Goal: Task Accomplishment & Management: Use online tool/utility

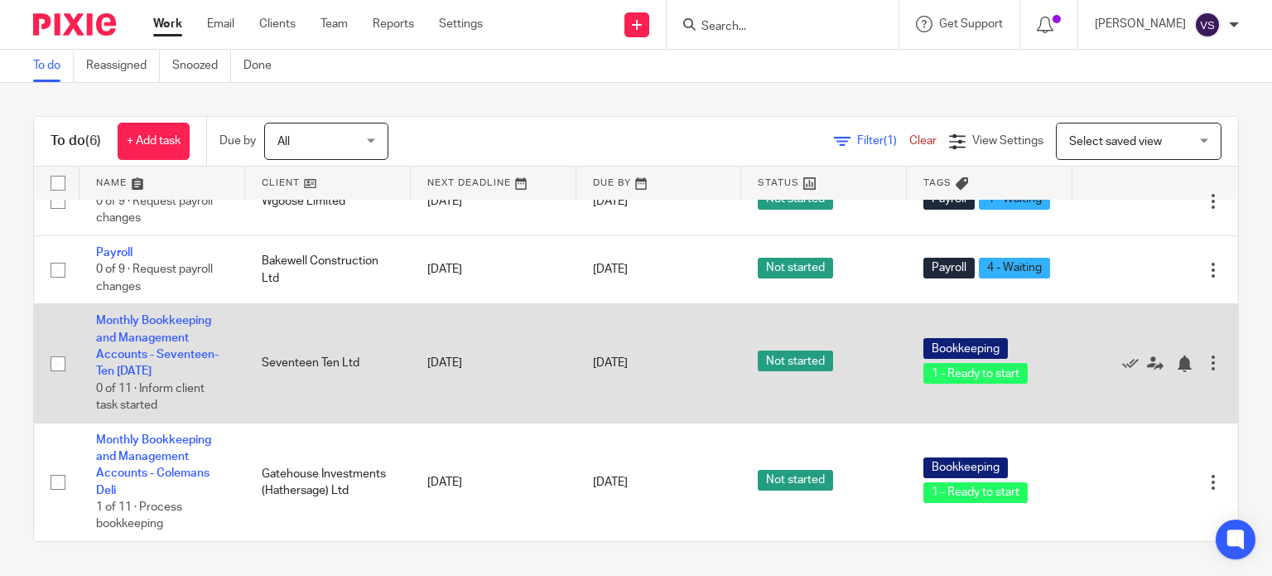
scroll to position [273, 0]
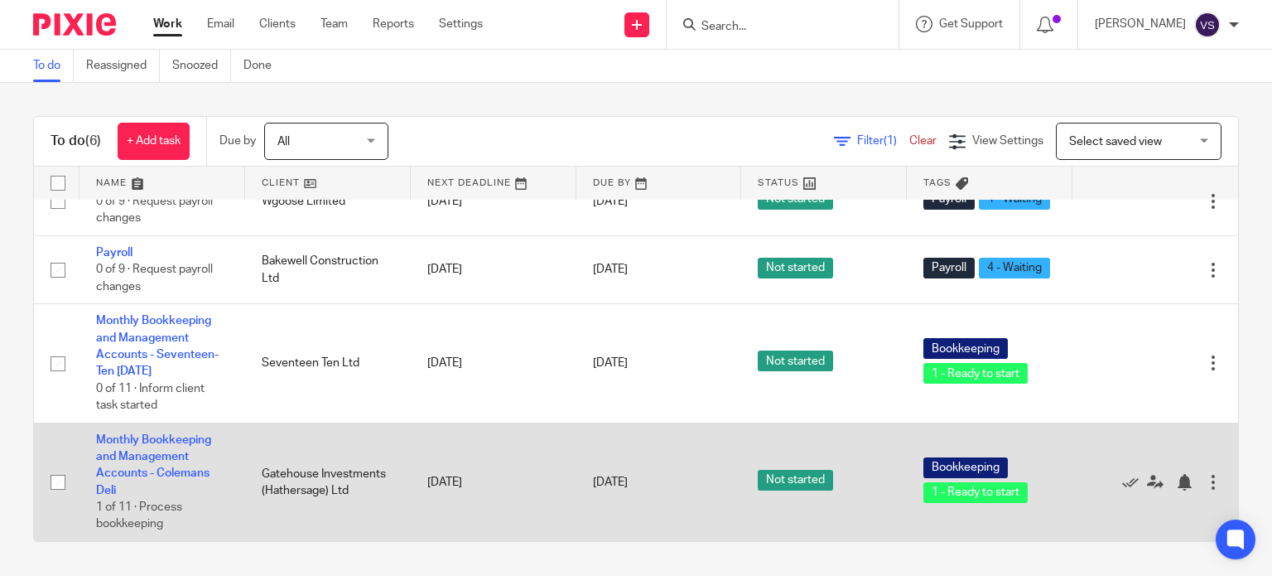
click at [119, 448] on td "Monthly Bookkeeping and Management Accounts - Colemans Deli 1 of 11 · Process b…" at bounding box center [163, 481] width 166 height 118
click at [119, 442] on link "Monthly Bookkeeping and Management Accounts - Colemans Deli" at bounding box center [153, 465] width 115 height 62
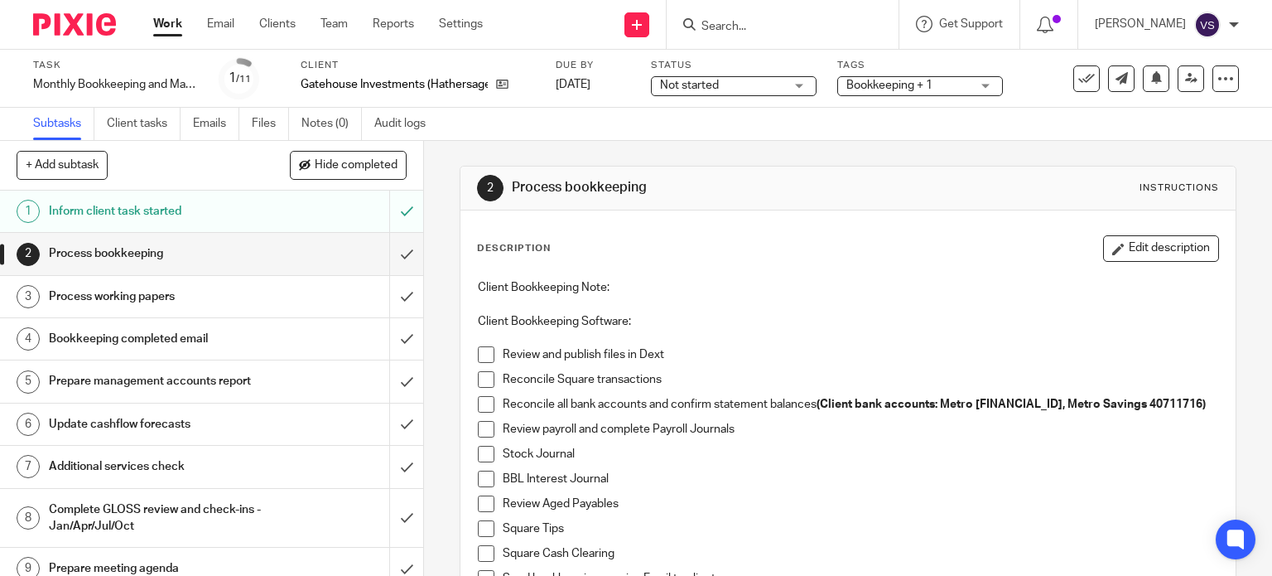
click at [484, 356] on span at bounding box center [486, 354] width 17 height 17
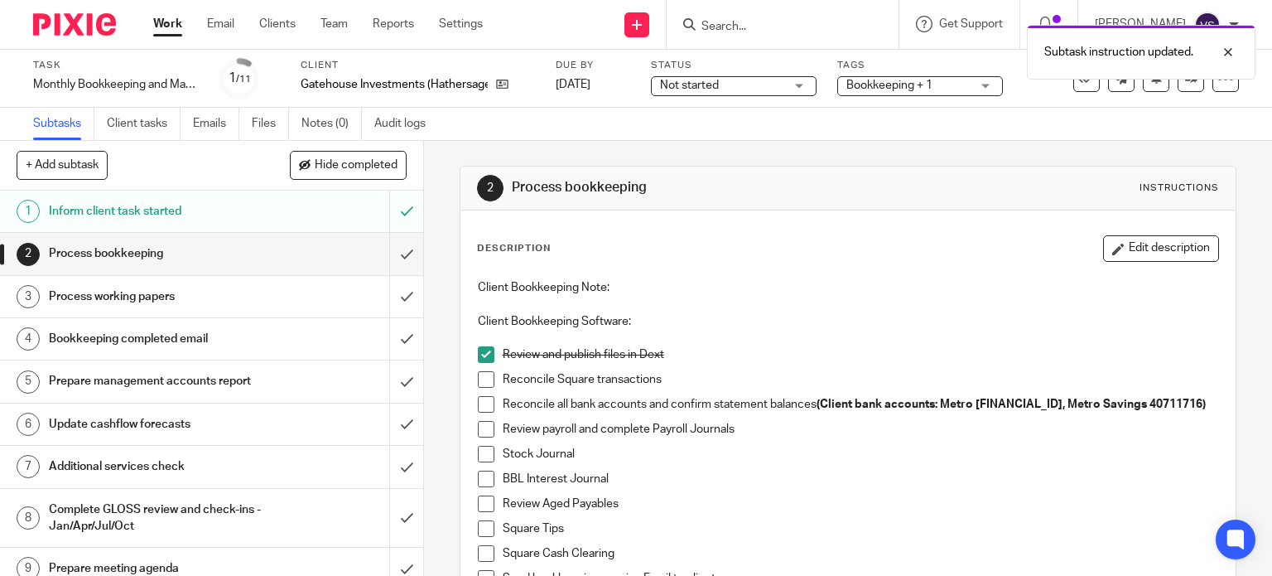
click at [480, 379] on span at bounding box center [486, 379] width 17 height 17
click at [480, 407] on span at bounding box center [486, 404] width 17 height 17
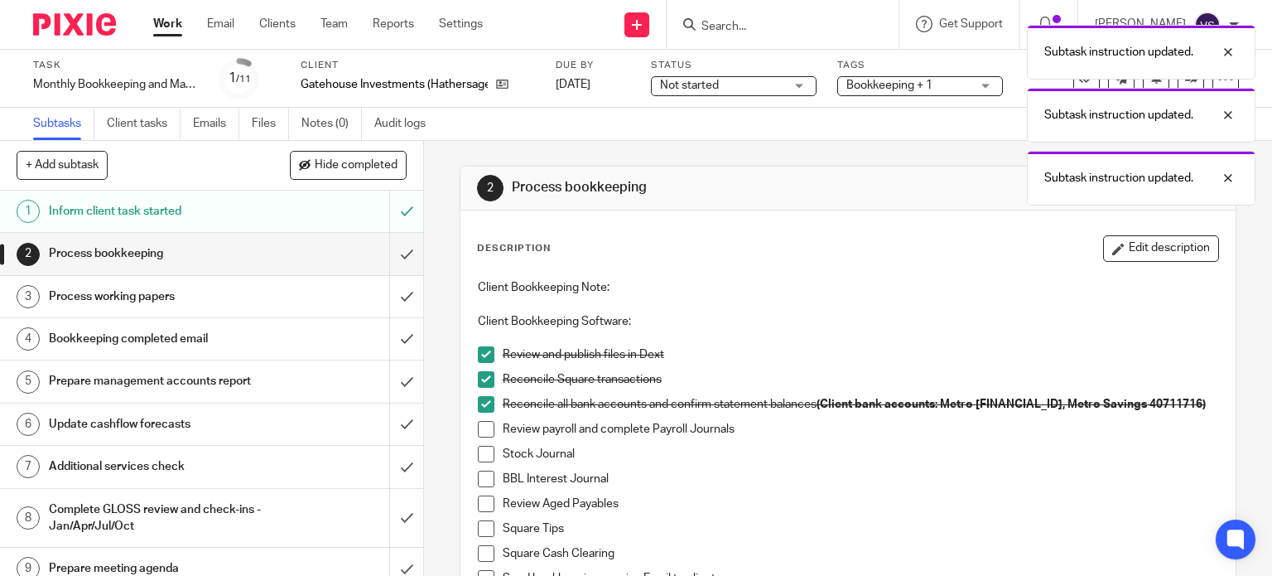
click at [481, 427] on span at bounding box center [486, 429] width 17 height 17
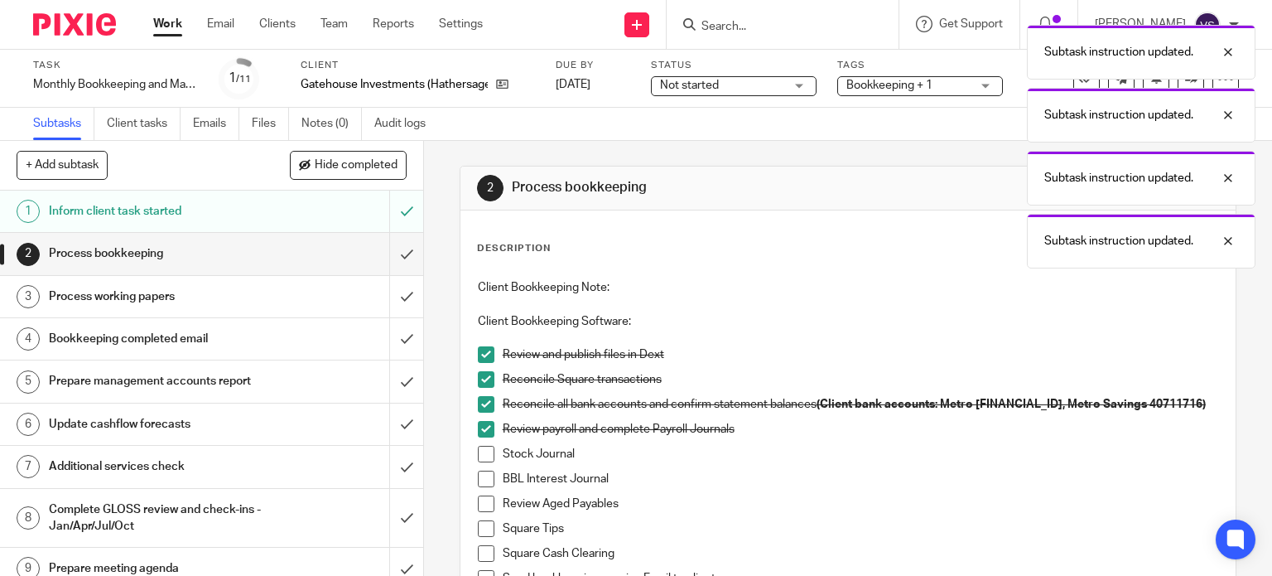
click at [480, 458] on span at bounding box center [486, 454] width 17 height 17
drag, startPoint x: 480, startPoint y: 490, endPoint x: 485, endPoint y: 470, distance: 20.5
click at [480, 490] on li "BBL Interest Journal" at bounding box center [848, 483] width 741 height 25
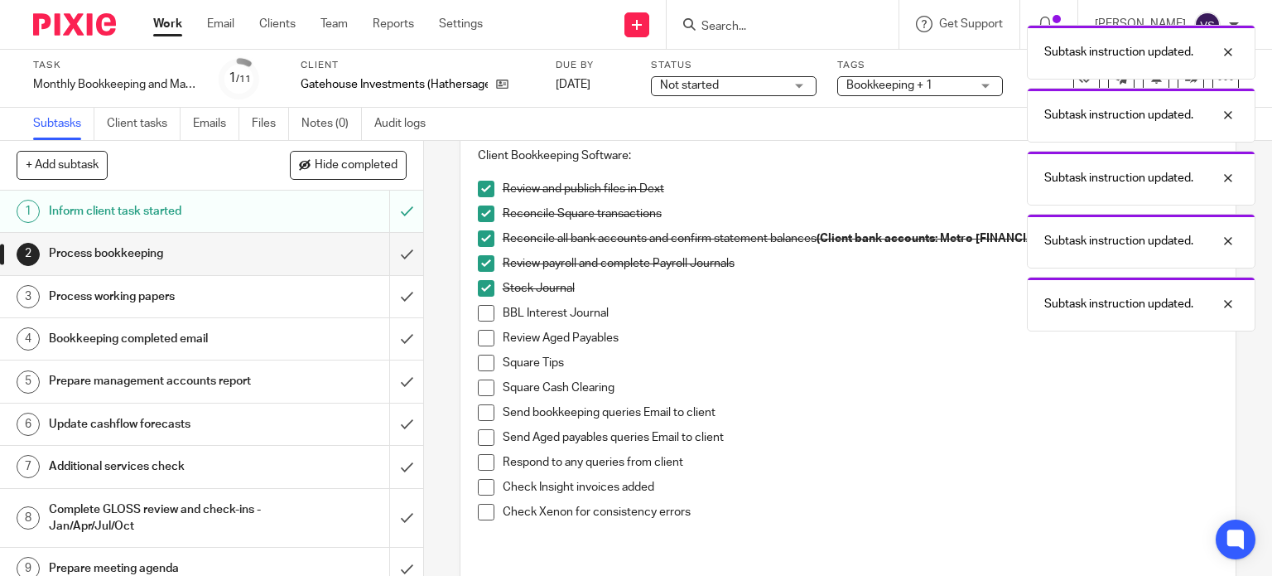
click at [483, 344] on span at bounding box center [486, 338] width 17 height 17
click at [480, 315] on span at bounding box center [486, 313] width 17 height 17
click at [482, 363] on span at bounding box center [486, 363] width 17 height 17
click at [484, 393] on span at bounding box center [486, 387] width 17 height 17
click at [485, 413] on span at bounding box center [486, 412] width 17 height 17
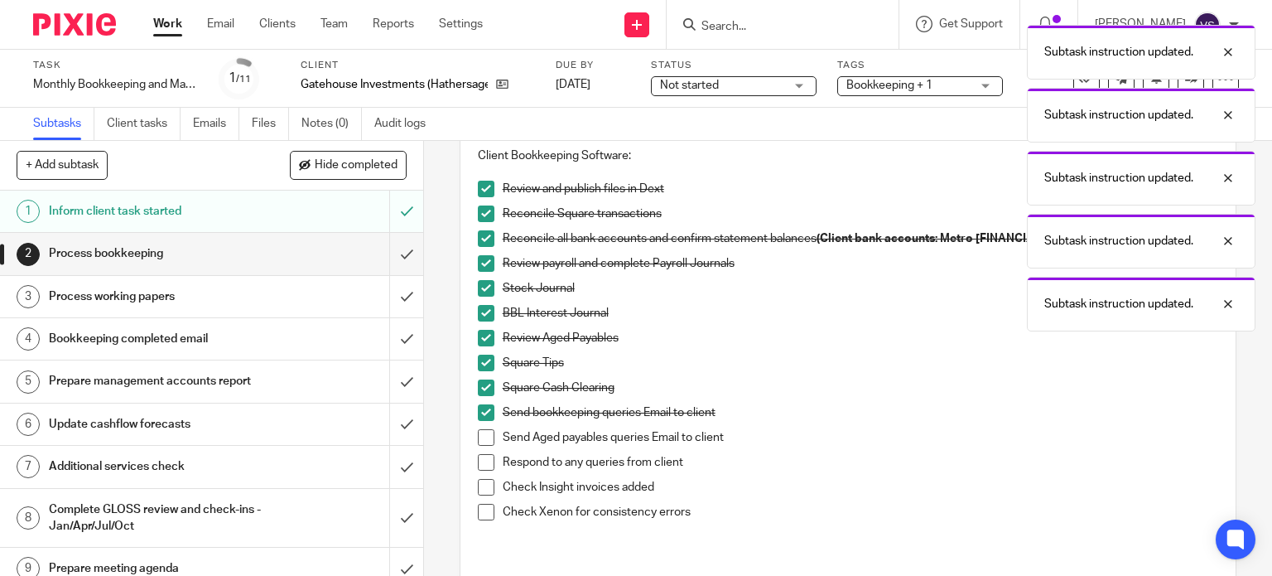
click at [484, 433] on span at bounding box center [486, 437] width 17 height 17
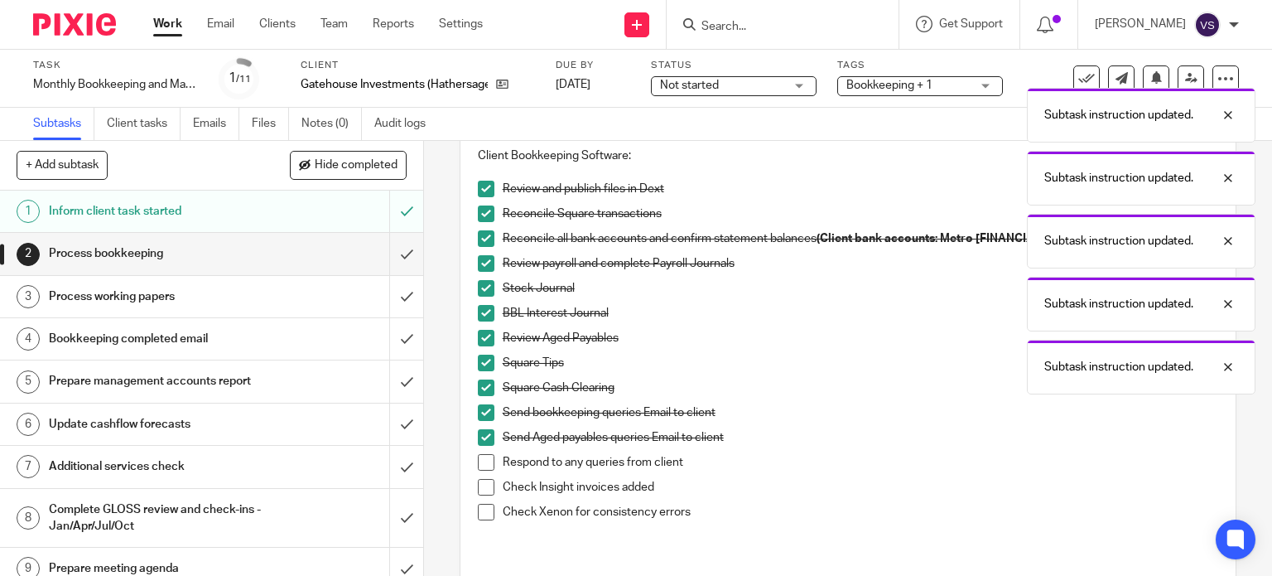
click at [480, 463] on span at bounding box center [486, 462] width 17 height 17
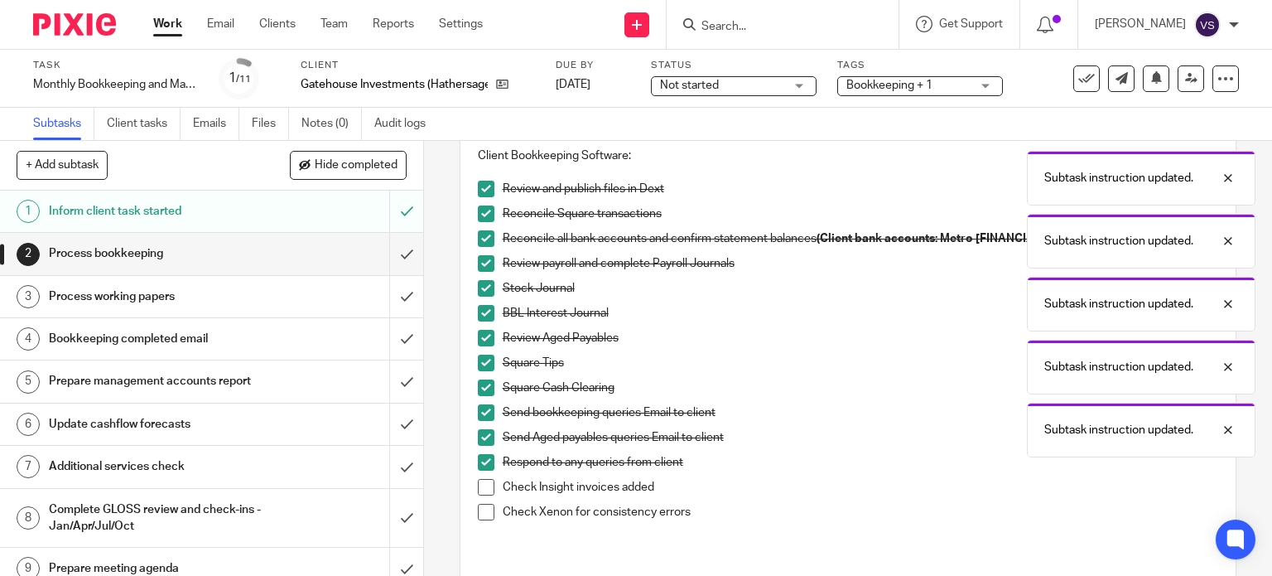
click at [478, 488] on span at bounding box center [486, 487] width 17 height 17
click at [481, 508] on span at bounding box center [486, 512] width 17 height 17
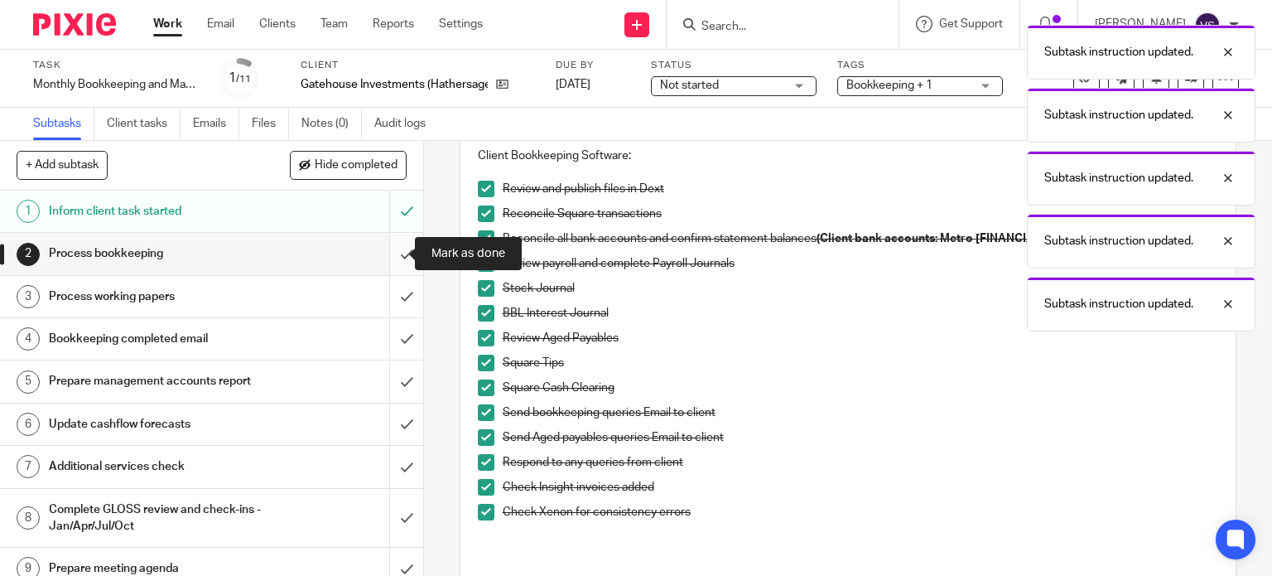
click at [391, 248] on input "submit" at bounding box center [211, 253] width 423 height 41
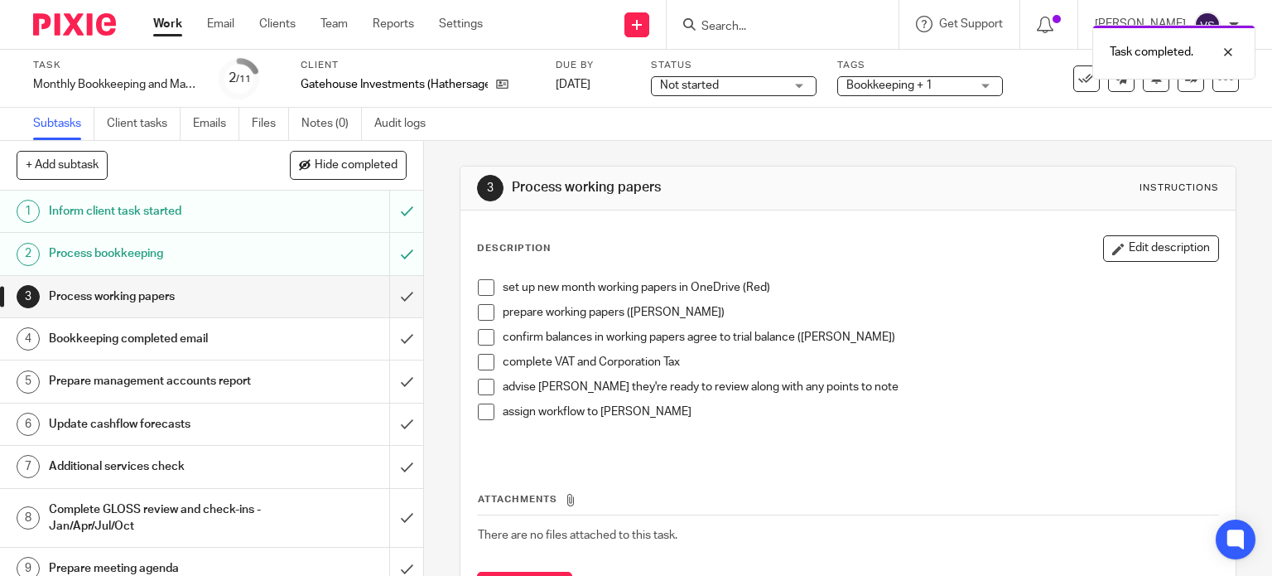
click at [478, 284] on span at bounding box center [486, 287] width 17 height 17
click at [479, 310] on span at bounding box center [486, 312] width 17 height 17
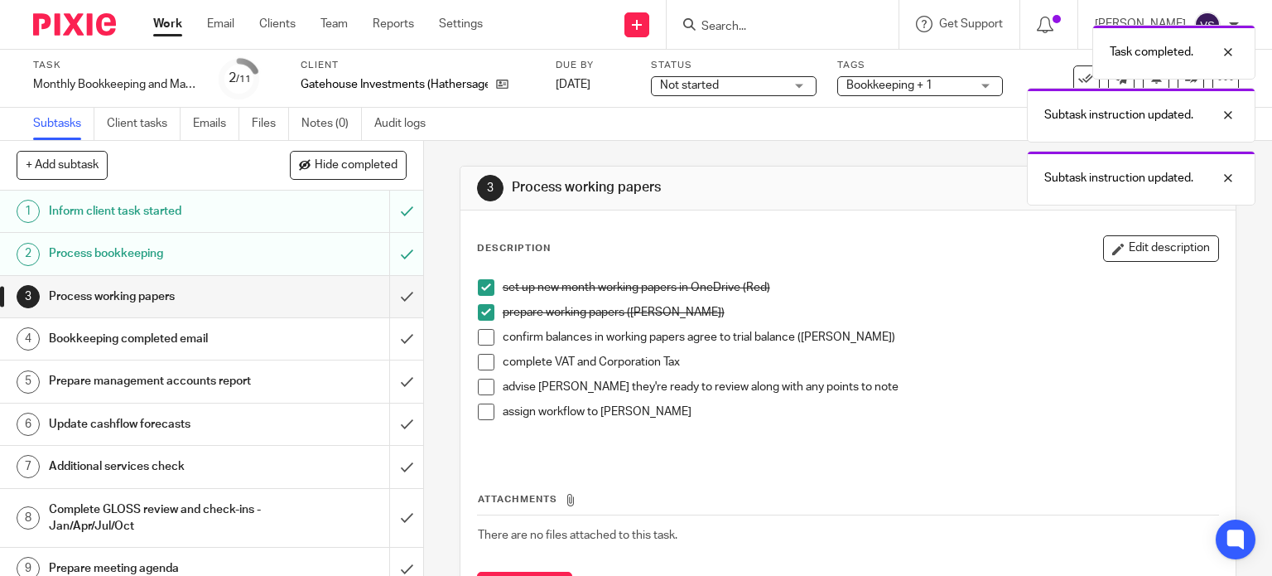
click at [483, 340] on span at bounding box center [486, 337] width 17 height 17
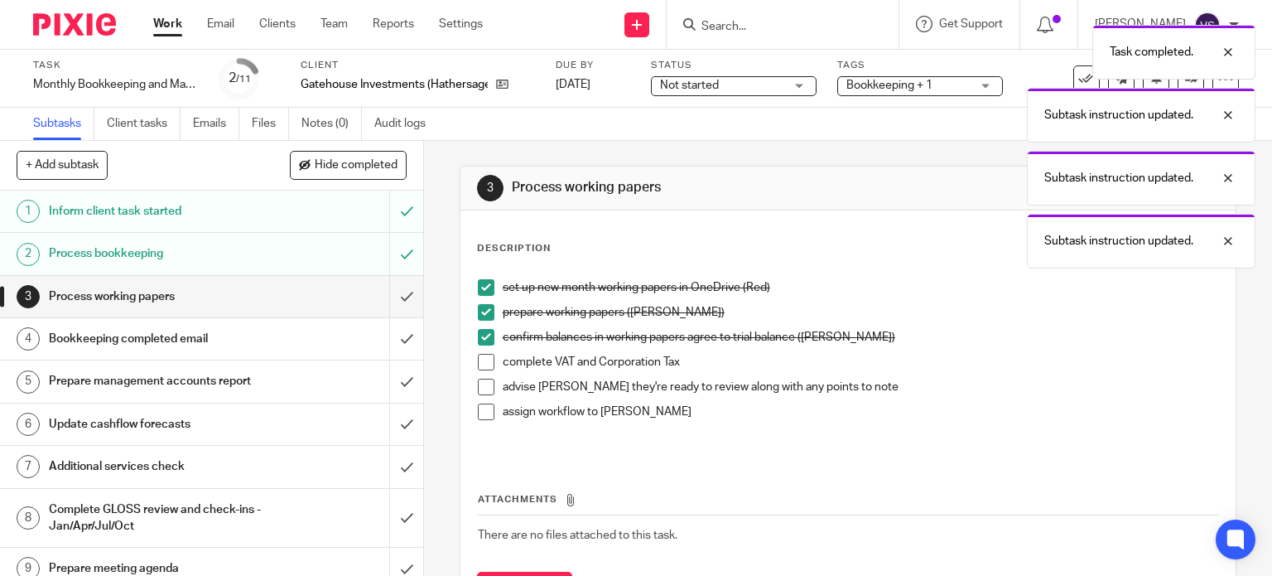
click at [480, 367] on span at bounding box center [486, 362] width 17 height 17
click at [478, 392] on span at bounding box center [486, 387] width 17 height 17
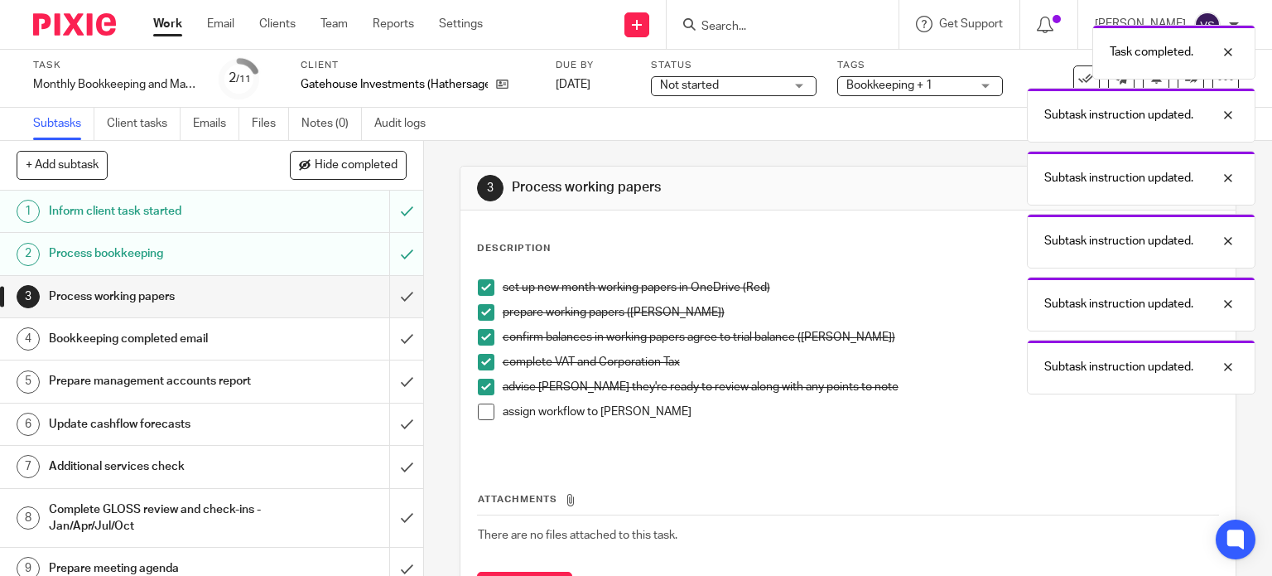
click at [478, 414] on span at bounding box center [486, 411] width 17 height 17
click at [394, 299] on input "submit" at bounding box center [211, 296] width 423 height 41
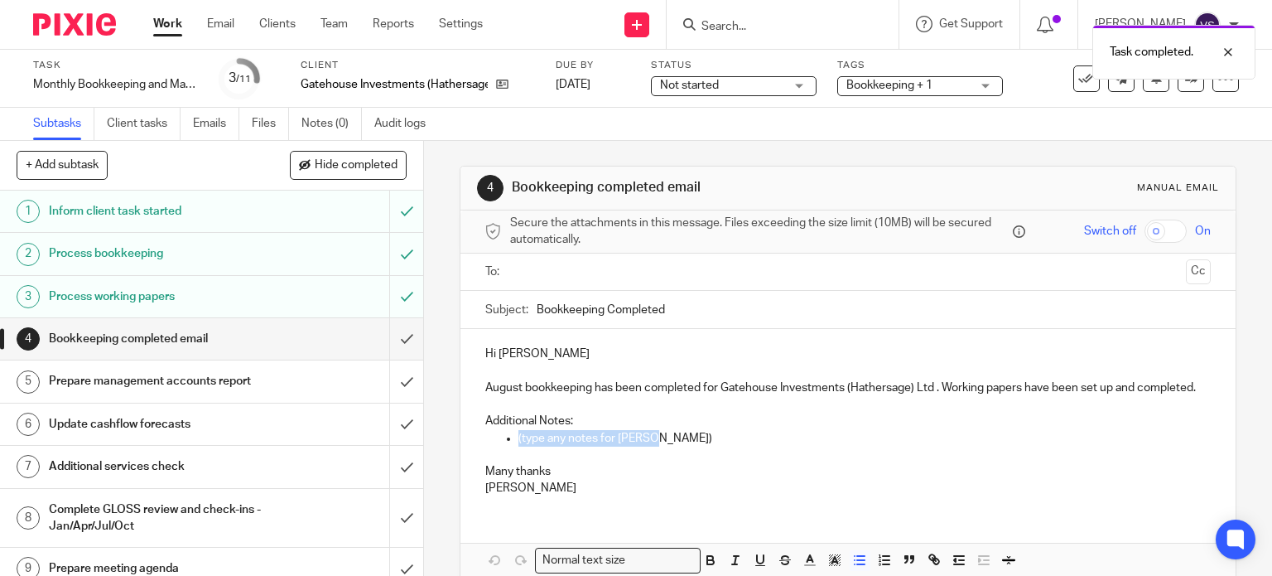
drag, startPoint x: 650, startPoint y: 451, endPoint x: 512, endPoint y: 453, distance: 138.3
click at [512, 446] on ul "(type any notes for Helen)" at bounding box center [848, 438] width 726 height 17
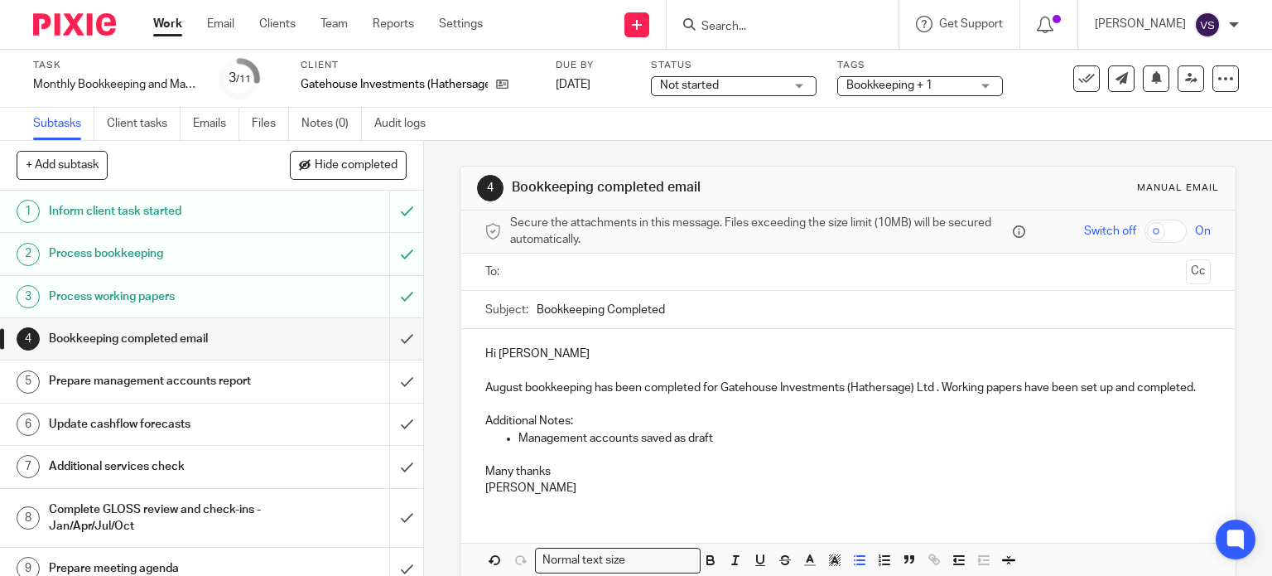
click at [732, 463] on p at bounding box center [848, 454] width 726 height 17
click at [557, 276] on input "text" at bounding box center [848, 272] width 664 height 19
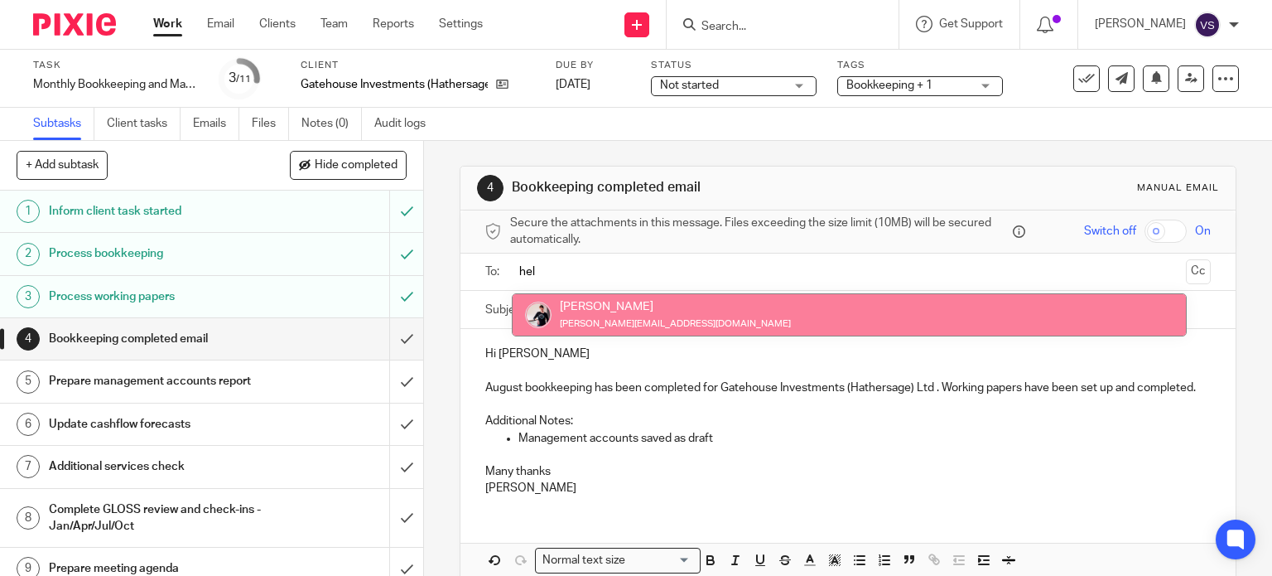
type input "hel"
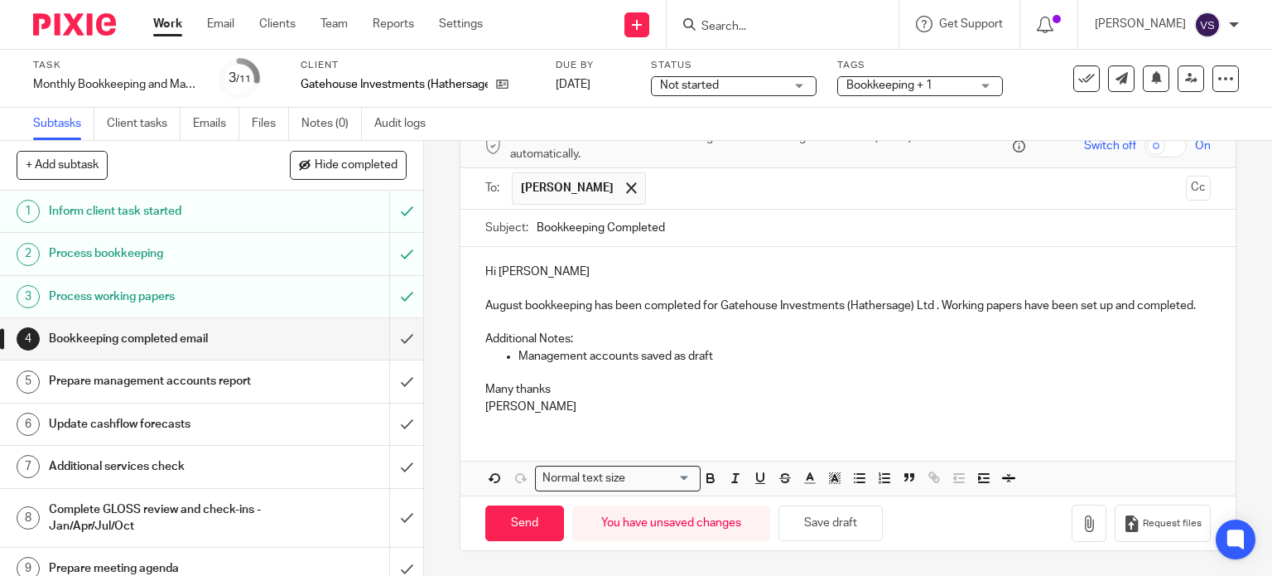
scroll to position [99, 0]
click at [733, 359] on p "Management accounts saved as draft" at bounding box center [865, 356] width 693 height 17
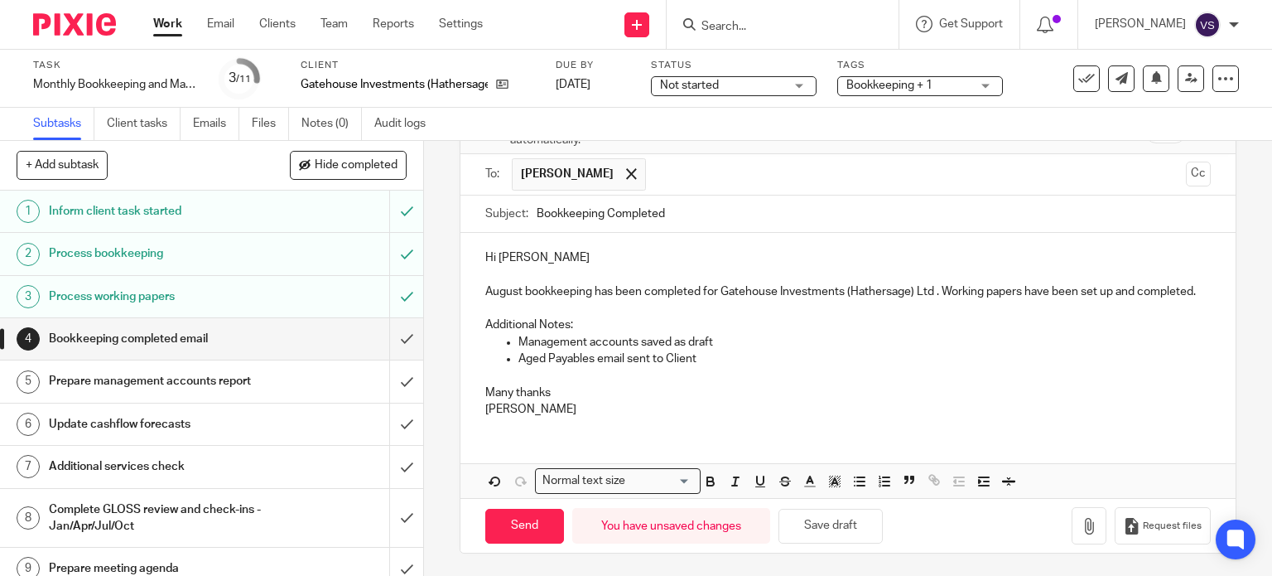
click at [794, 333] on p "Additional Notes:" at bounding box center [848, 324] width 726 height 17
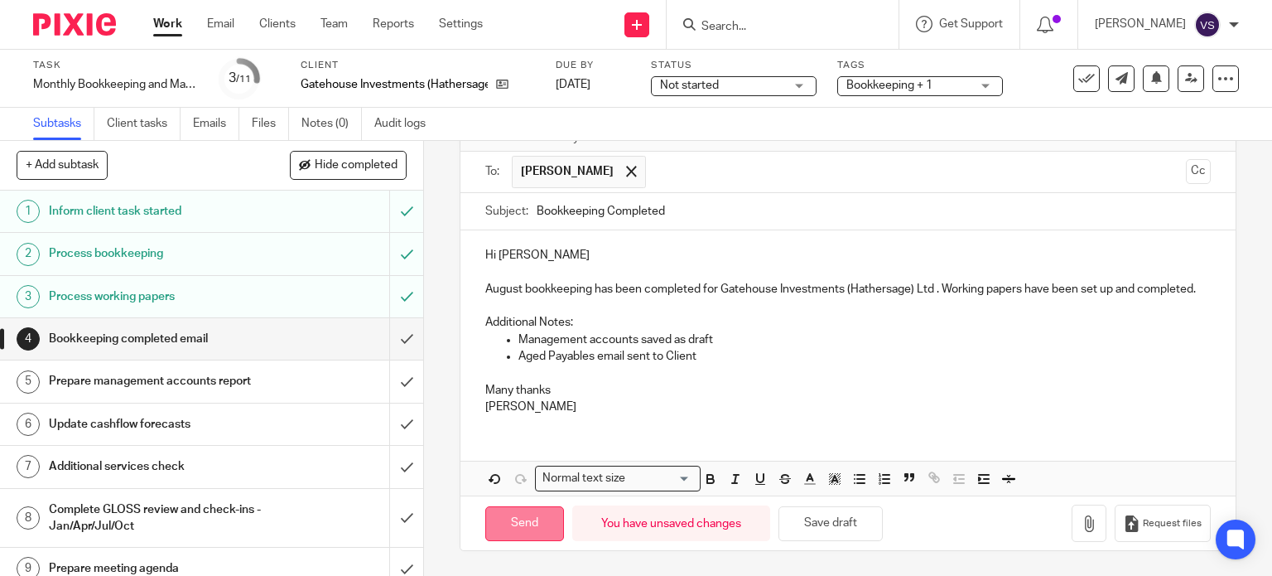
click at [514, 530] on input "Send" at bounding box center [524, 524] width 79 height 36
type input "Sent"
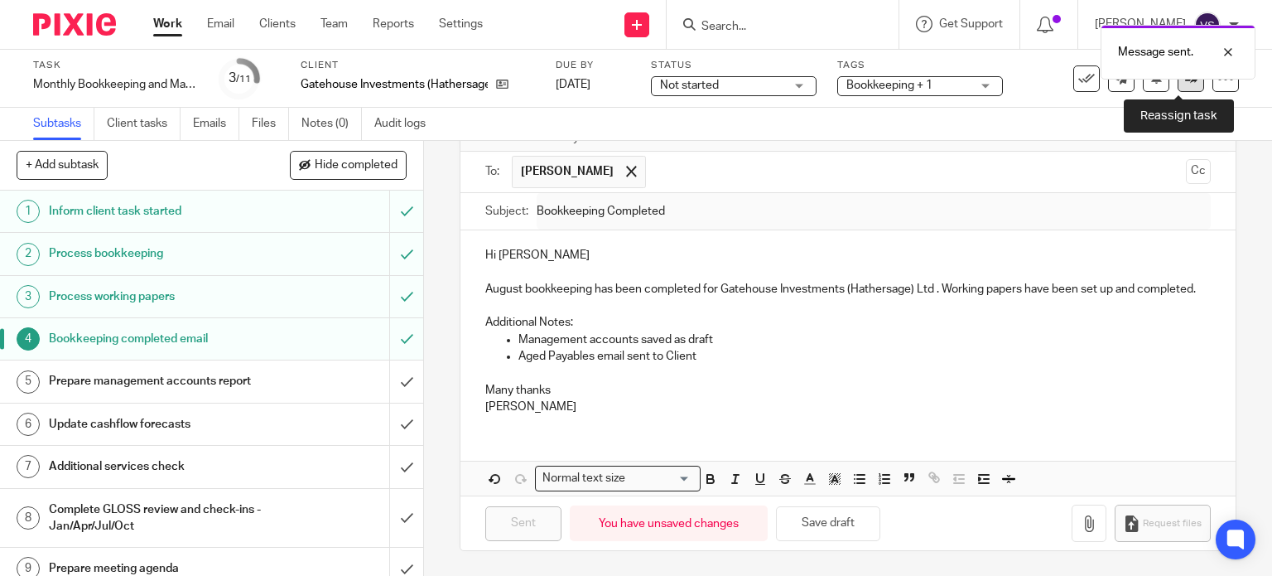
click at [1185, 85] on link at bounding box center [1191, 78] width 27 height 27
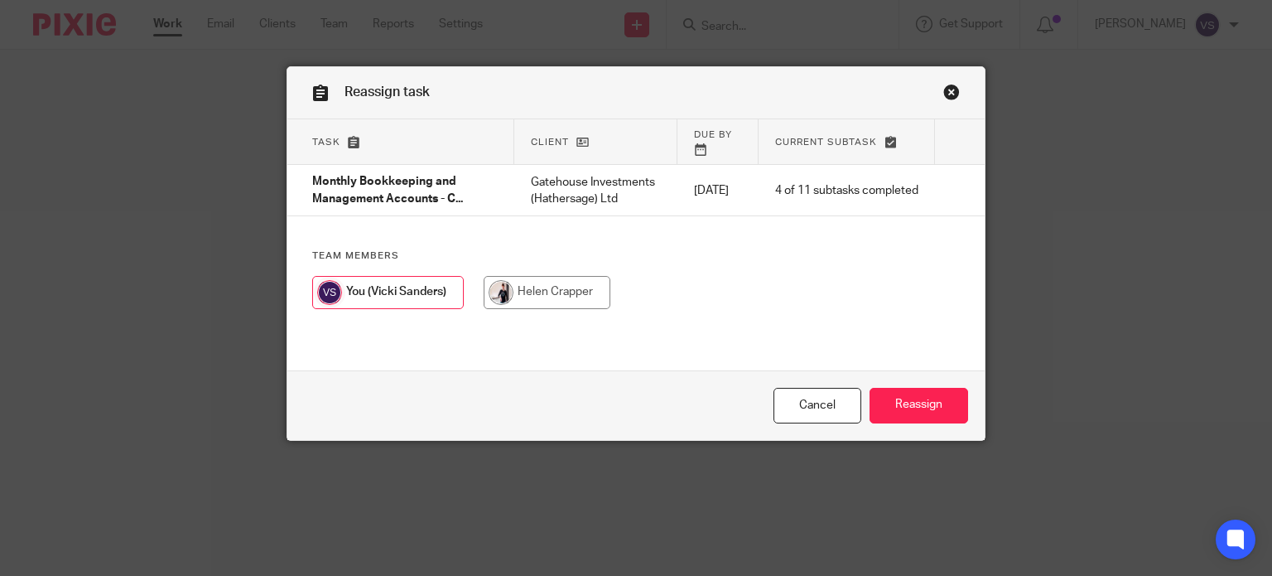
click at [558, 293] on input "radio" at bounding box center [547, 292] width 127 height 33
radio input "true"
click at [886, 393] on input "Reassign" at bounding box center [919, 406] width 99 height 36
